Goal: Navigation & Orientation: Find specific page/section

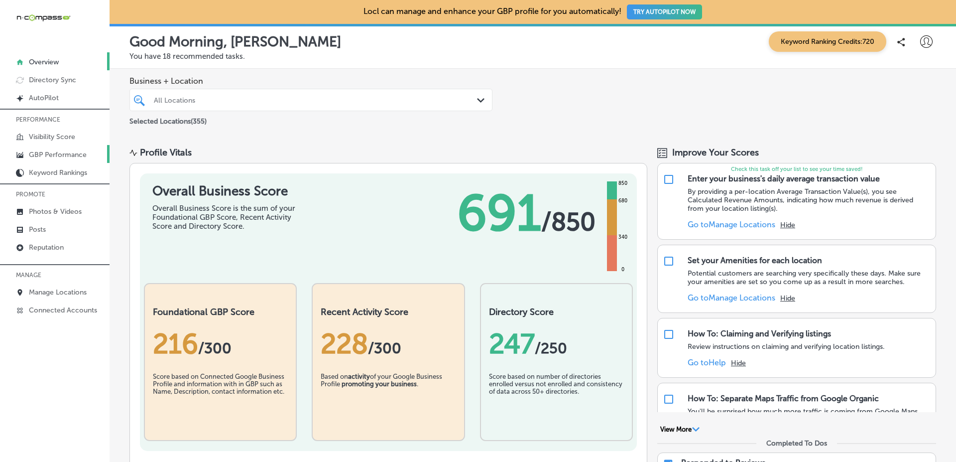
click at [97, 147] on link "GBP Performance" at bounding box center [55, 154] width 110 height 18
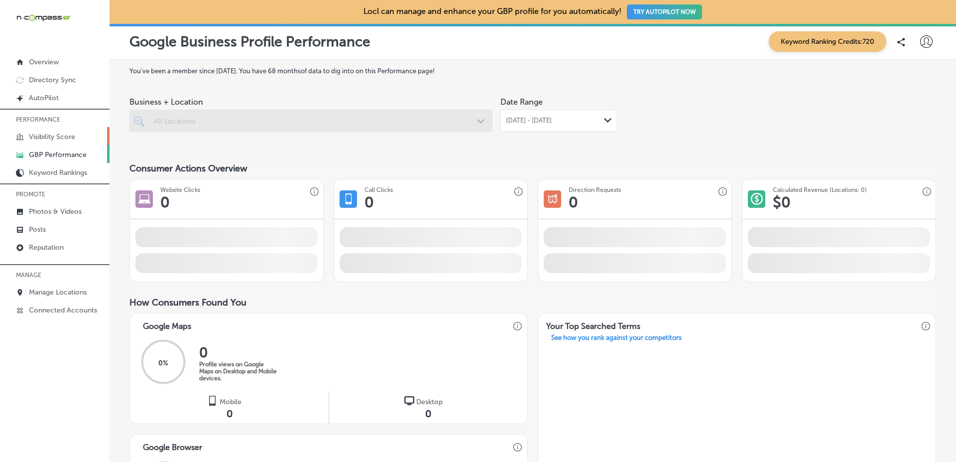
click at [99, 142] on link "Visibility Score" at bounding box center [55, 136] width 110 height 18
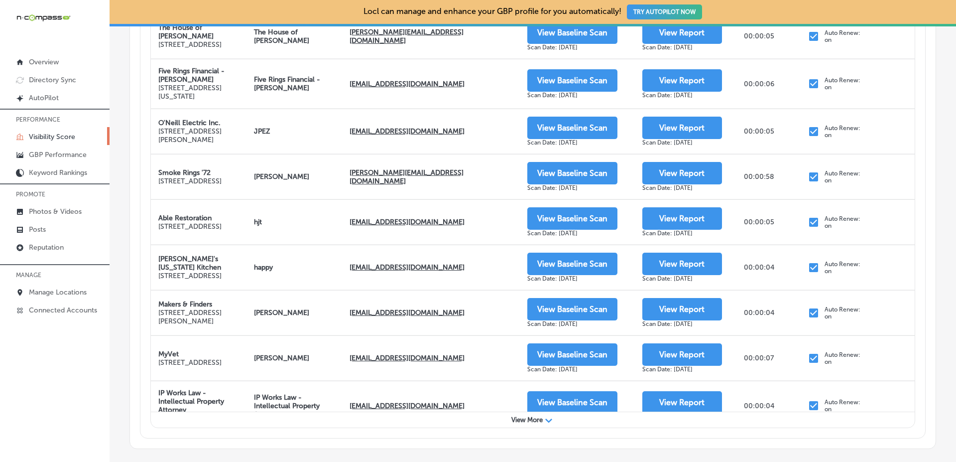
scroll to position [427, 0]
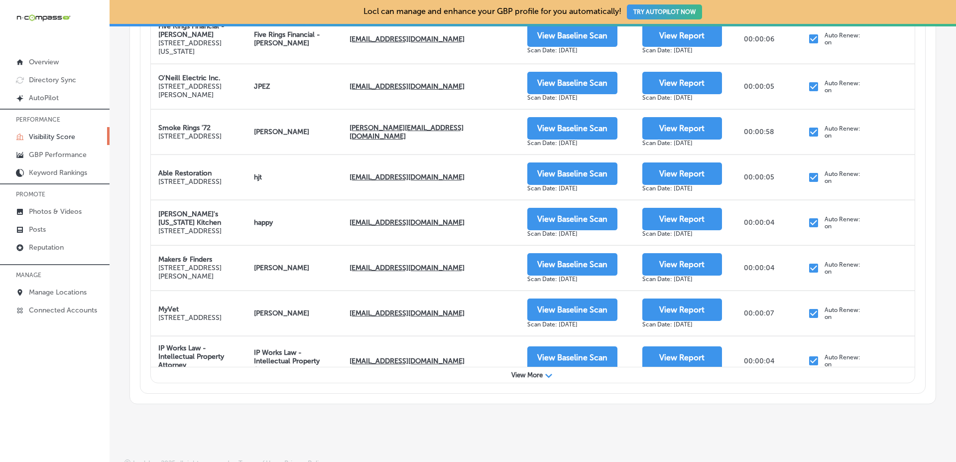
click at [514, 376] on span "View More" at bounding box center [526, 374] width 31 height 7
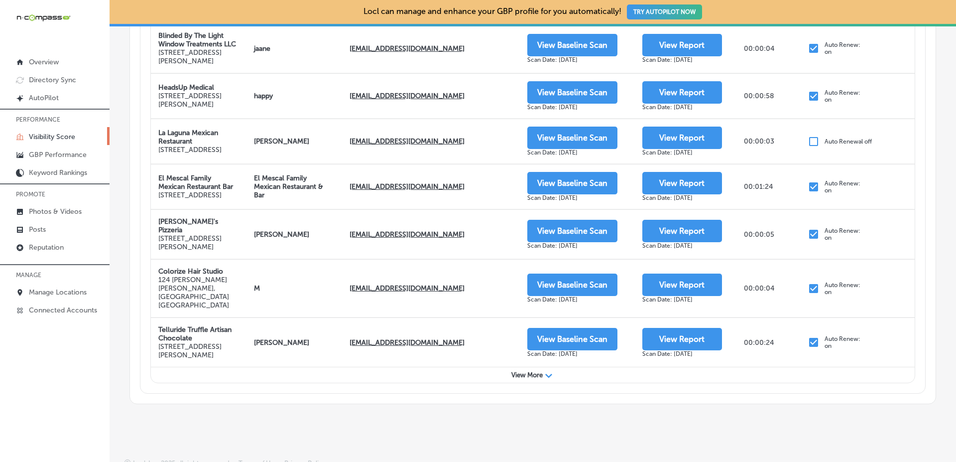
scroll to position [437, 0]
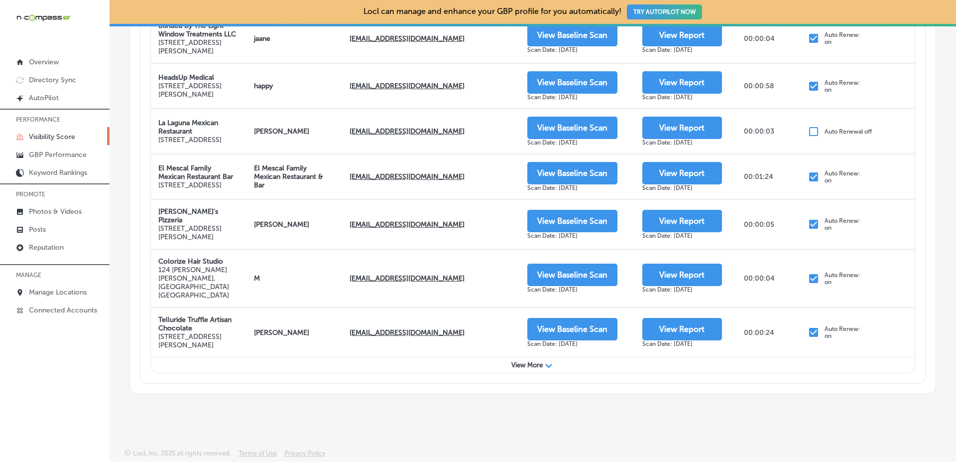
click at [515, 365] on span "View More" at bounding box center [526, 364] width 31 height 7
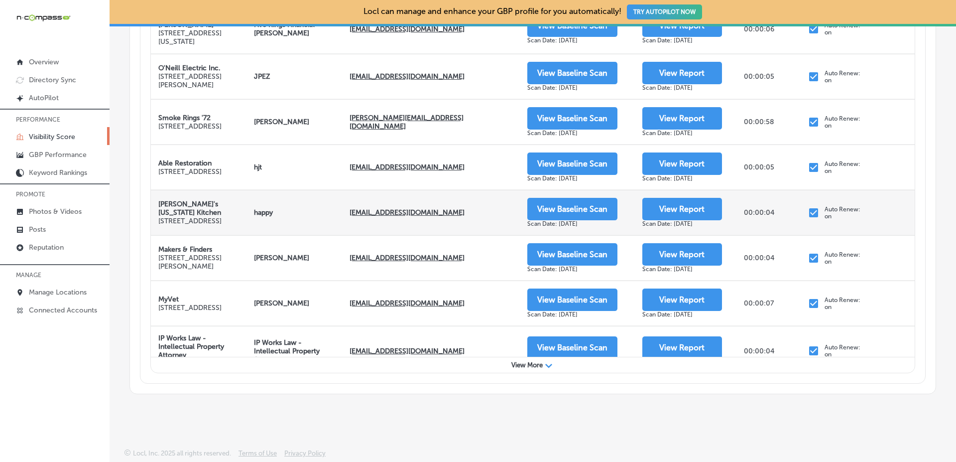
scroll to position [0, 0]
